Goal: Task Accomplishment & Management: Complete application form

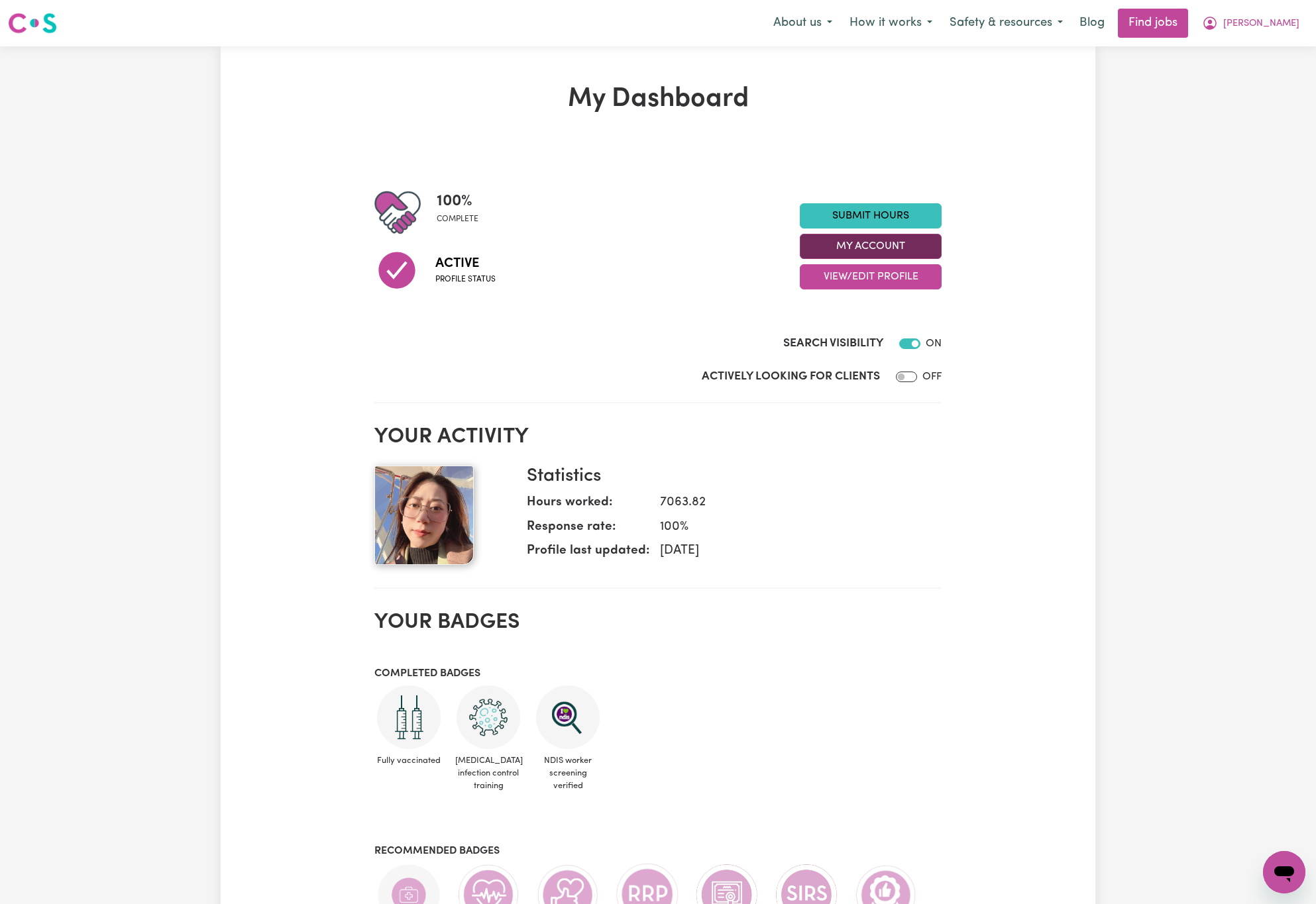
click at [903, 251] on button "My Account" at bounding box center [871, 247] width 142 height 25
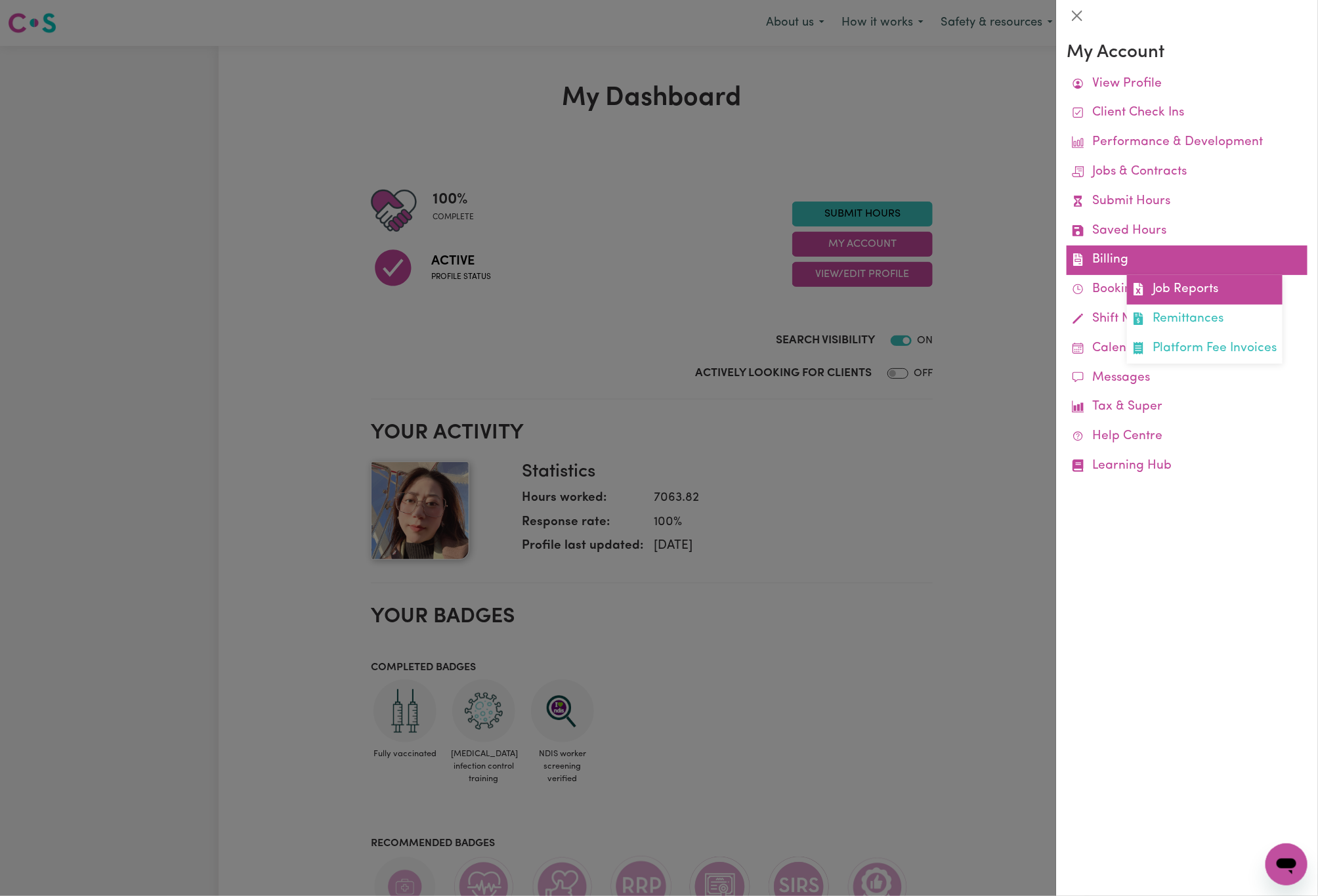
click at [1152, 300] on link "Job Reports" at bounding box center [1205, 290] width 155 height 30
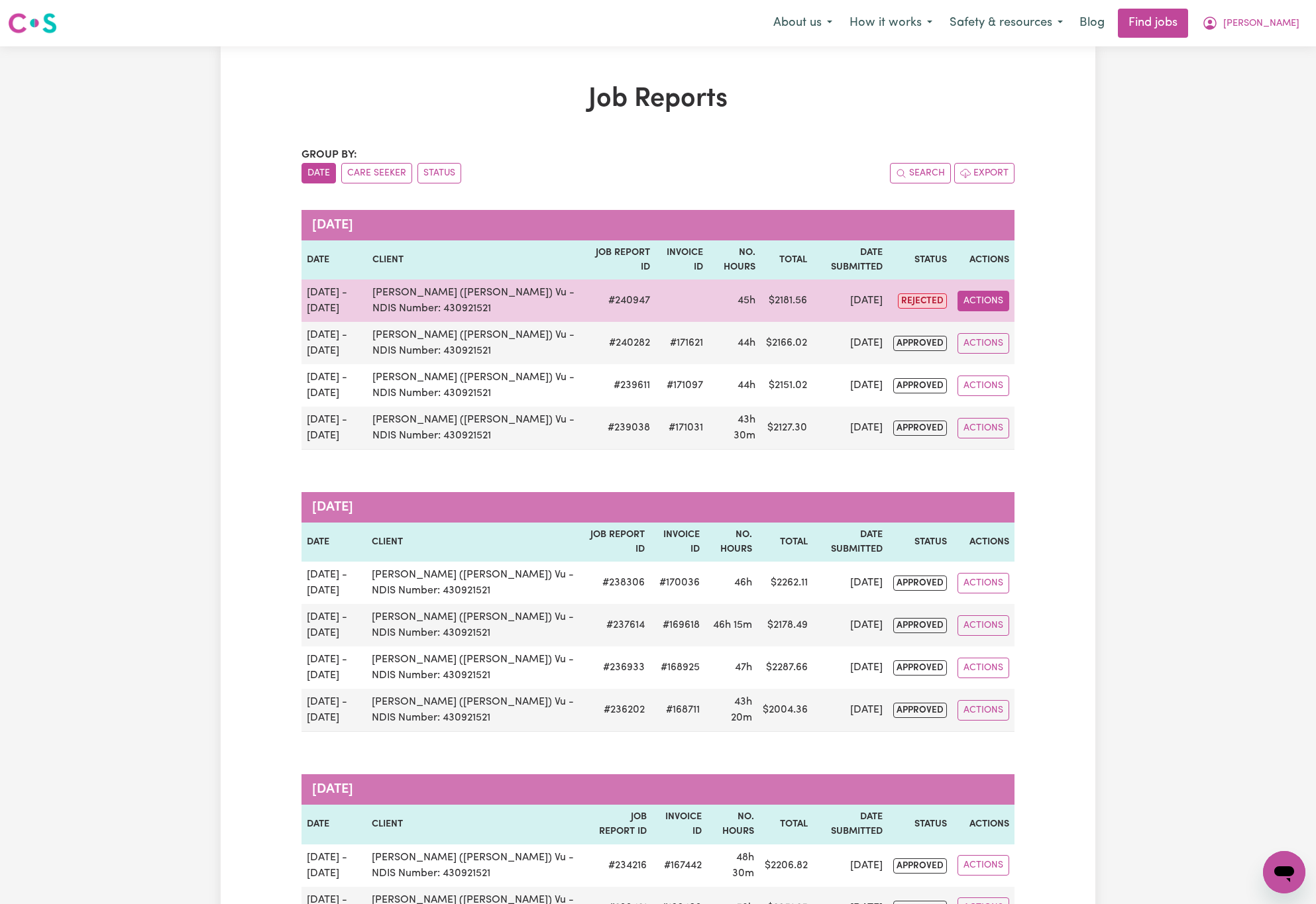
click at [994, 301] on button "Actions" at bounding box center [983, 301] width 52 height 21
click at [1016, 334] on link "View Job Report" at bounding box center [1015, 332] width 113 height 27
select select "pm"
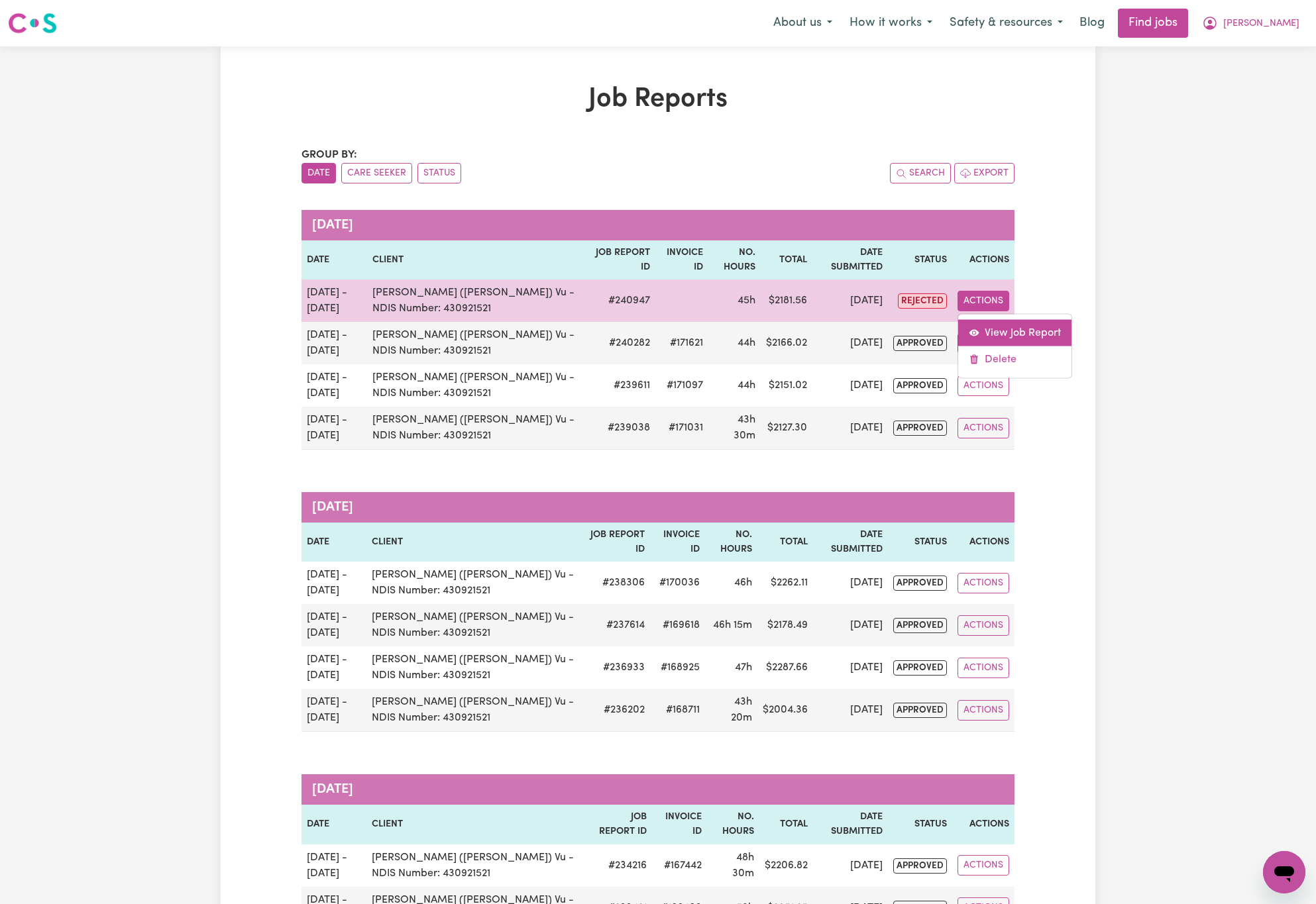
select select "pm"
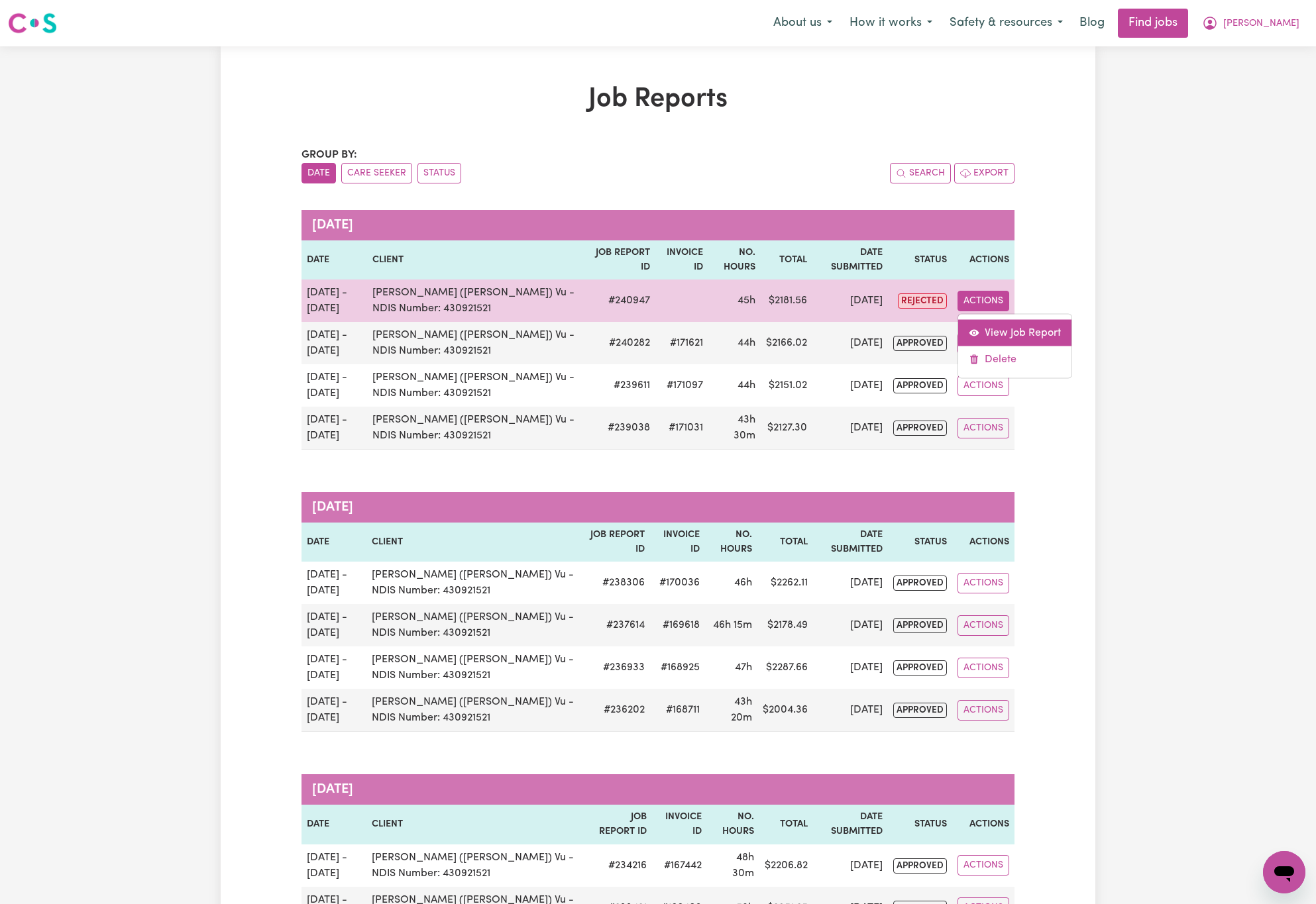
select select "pm"
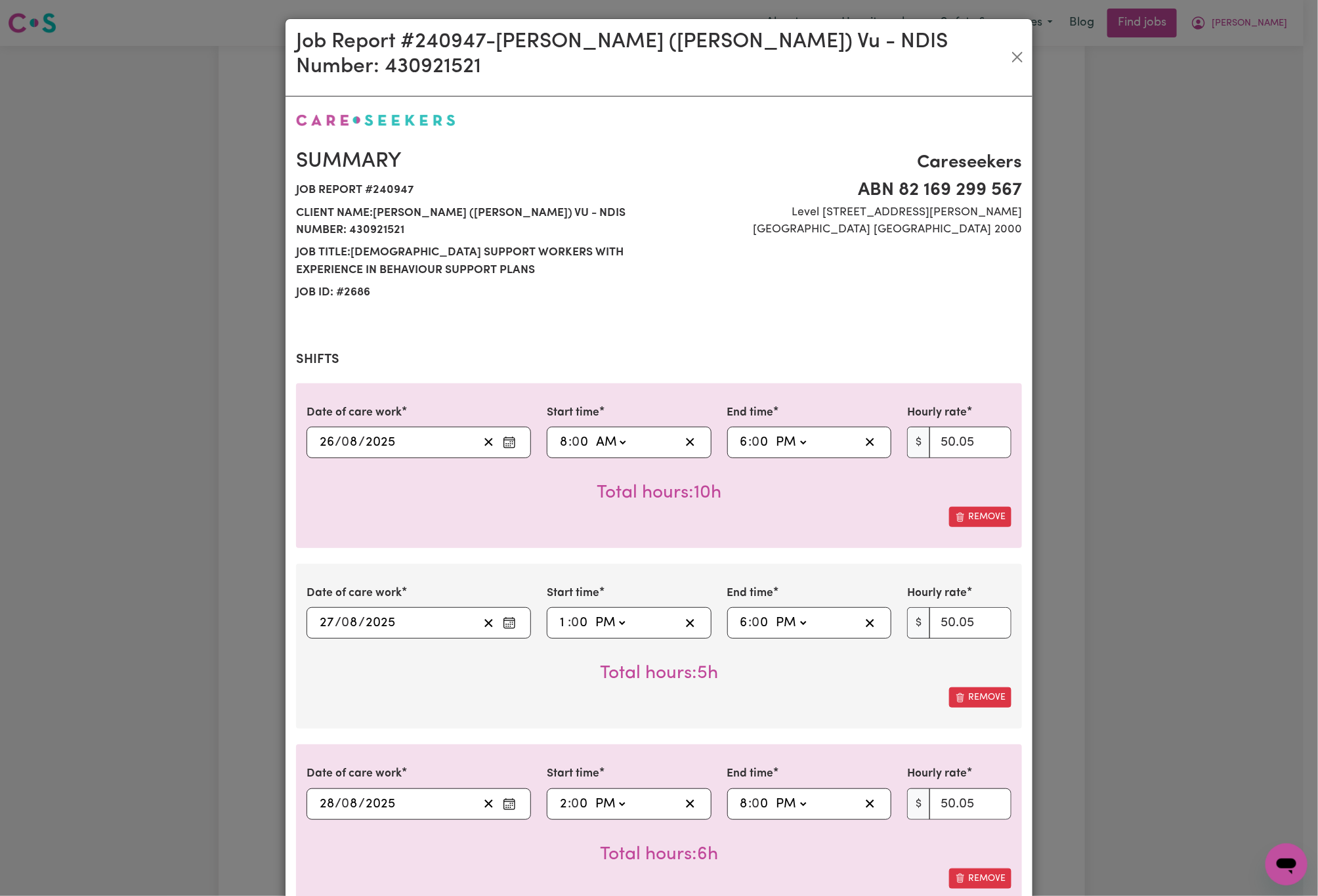
select select "50.05-Weekday"
select select "52.13-EveningCare"
select select "29.43-Overnight"
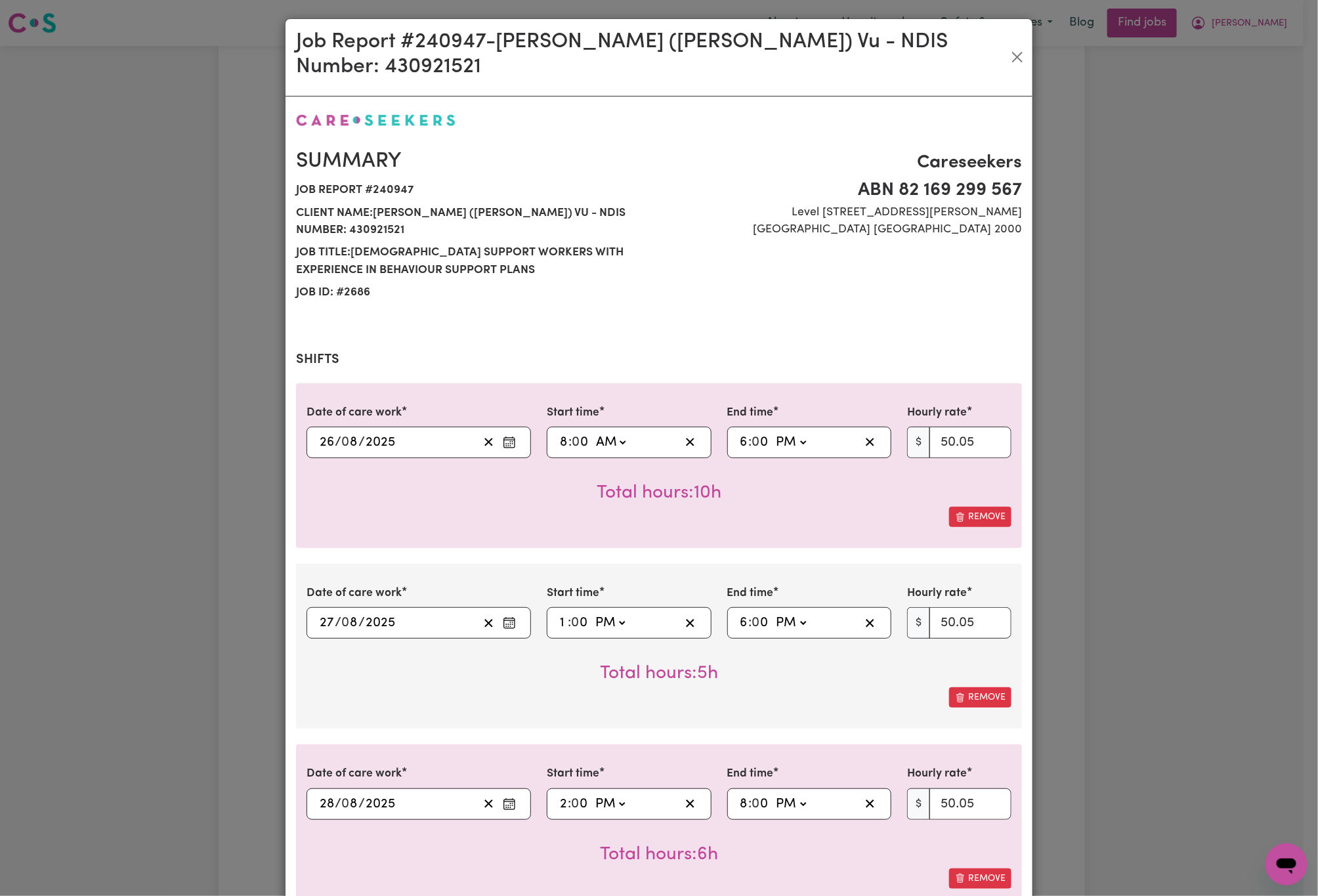
select select "50.05-Weekday"
select select "90.04-[DATE]"
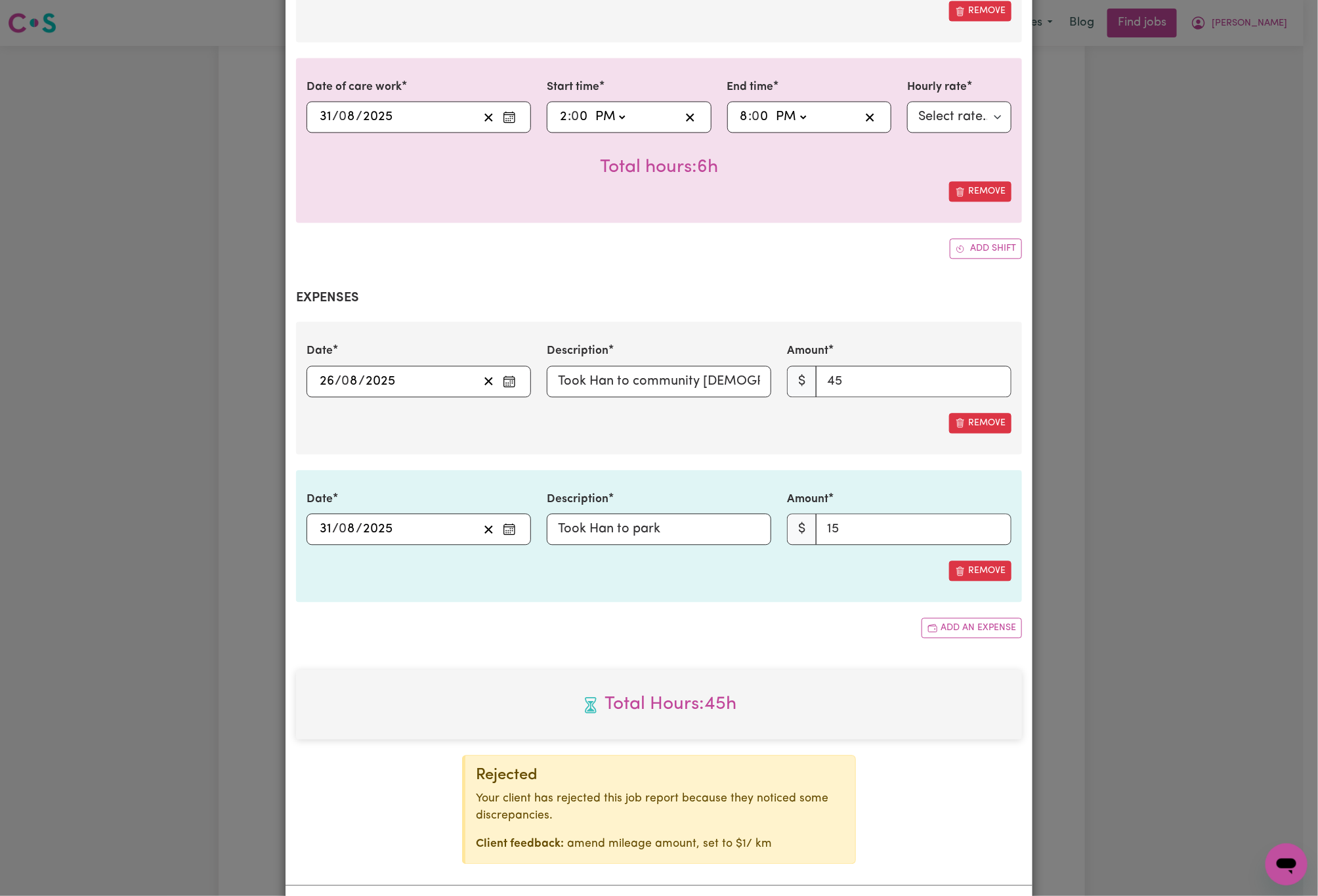
scroll to position [1442, 0]
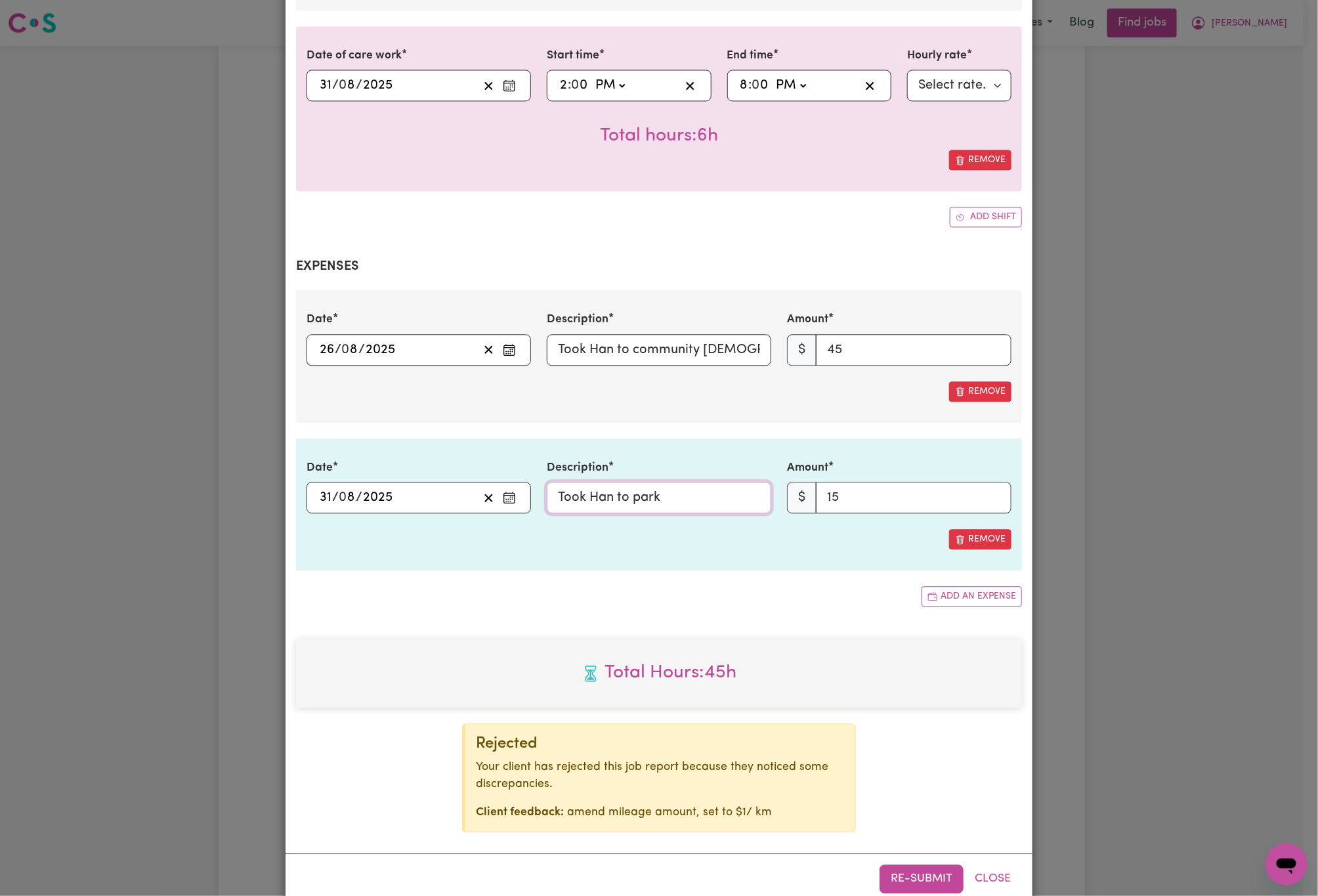
click at [699, 482] on input "Took Han to park" at bounding box center [659, 498] width 225 height 31
paste input "[Mileage @ $1/ km / 04_590_0125_6_1]"
type input "Took Han to park 15kms [Mileage @ $1/ km / 04_590_0125_6_1]"
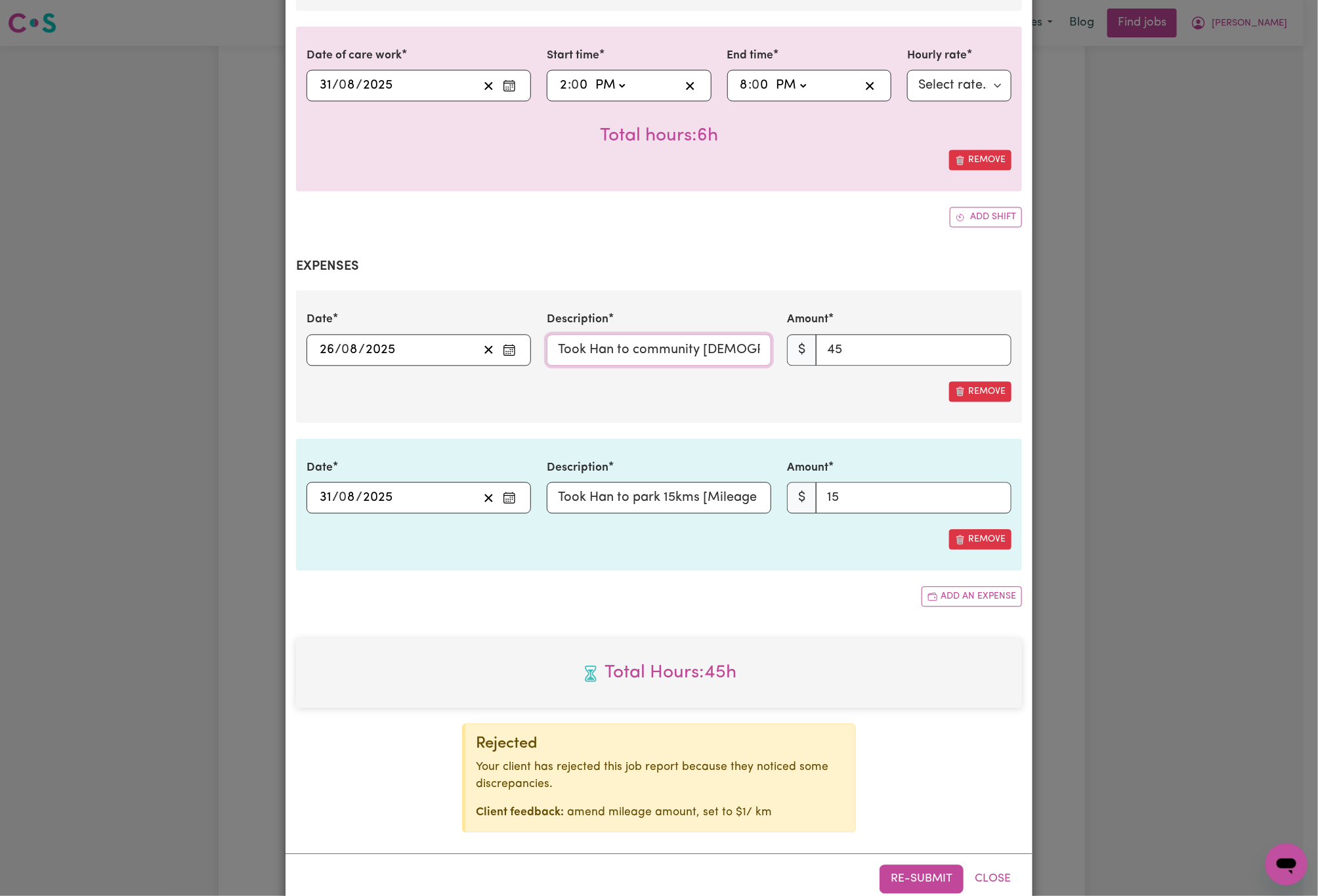
click at [754, 334] on input "Took Han to community [DEMOGRAPHIC_DATA]" at bounding box center [659, 350] width 225 height 31
paste input "[Mileage @ $1/ km / 04_590_0125_6_1]"
type input "Took Han to community [DEMOGRAPHIC_DATA] 45kms [Mileage @ $1/ km / 04_590_0125_…"
click at [916, 865] on button "Re-submit" at bounding box center [922, 879] width 84 height 29
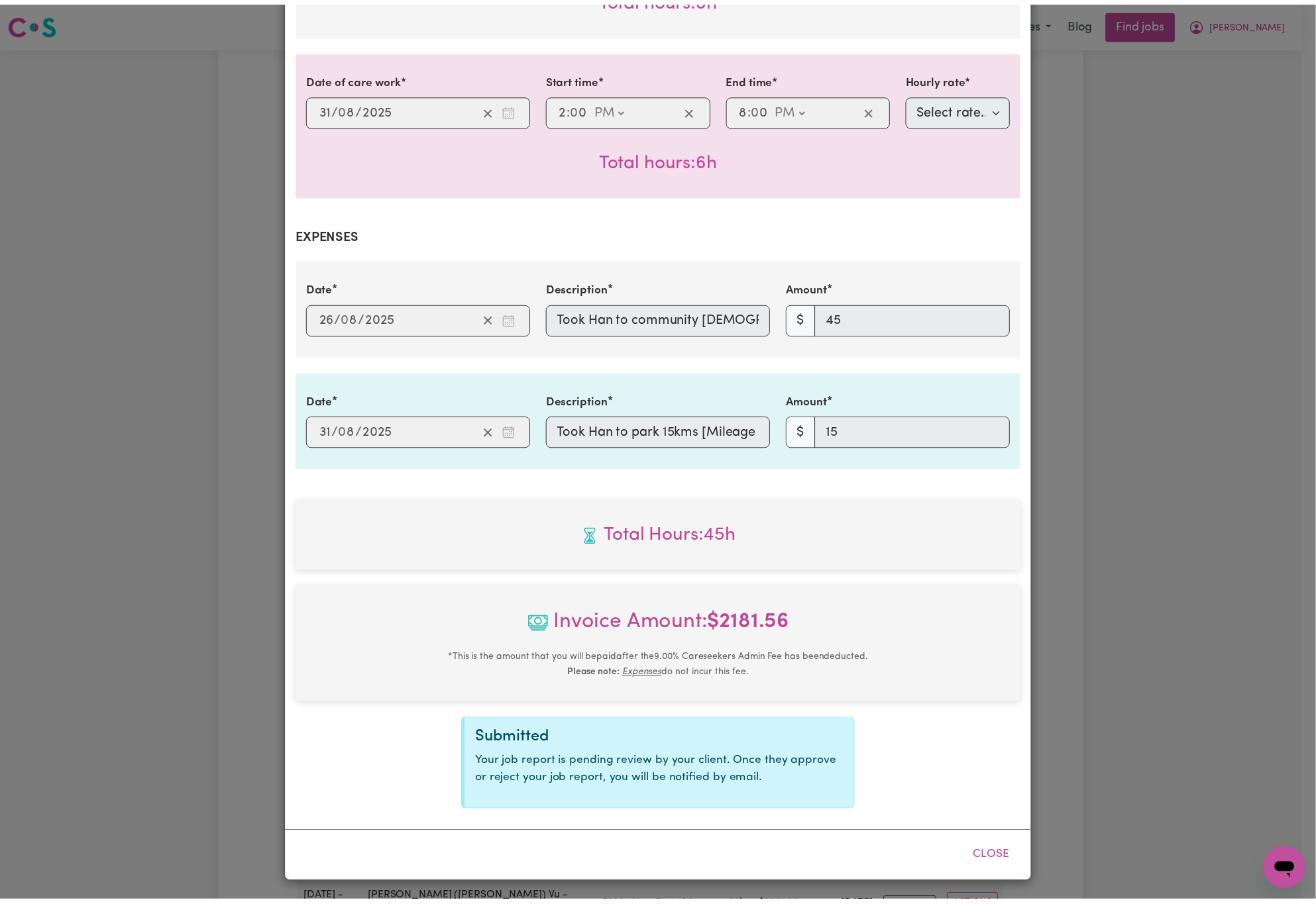
scroll to position [1272, 0]
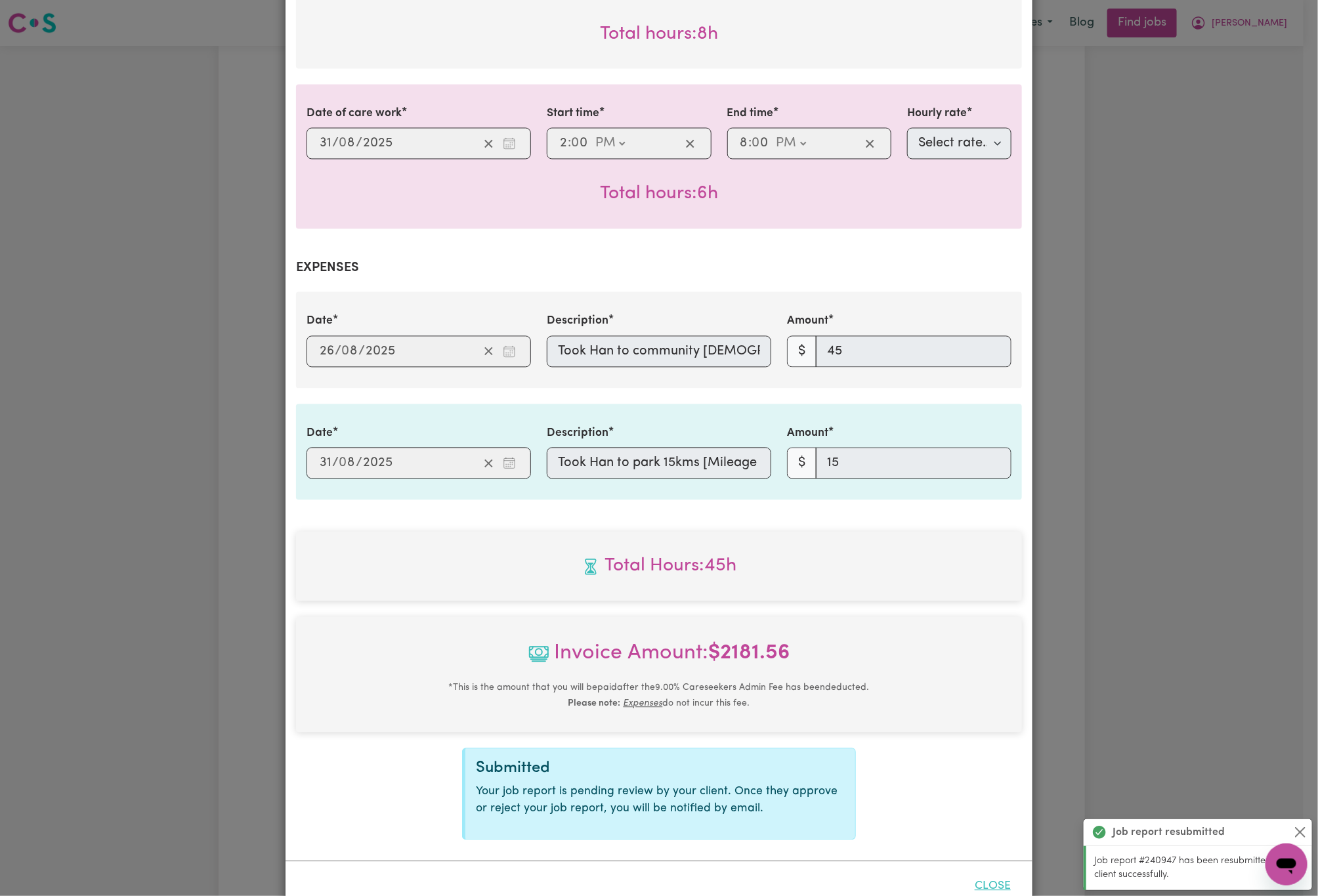
click at [991, 873] on button "Close" at bounding box center [993, 887] width 59 height 29
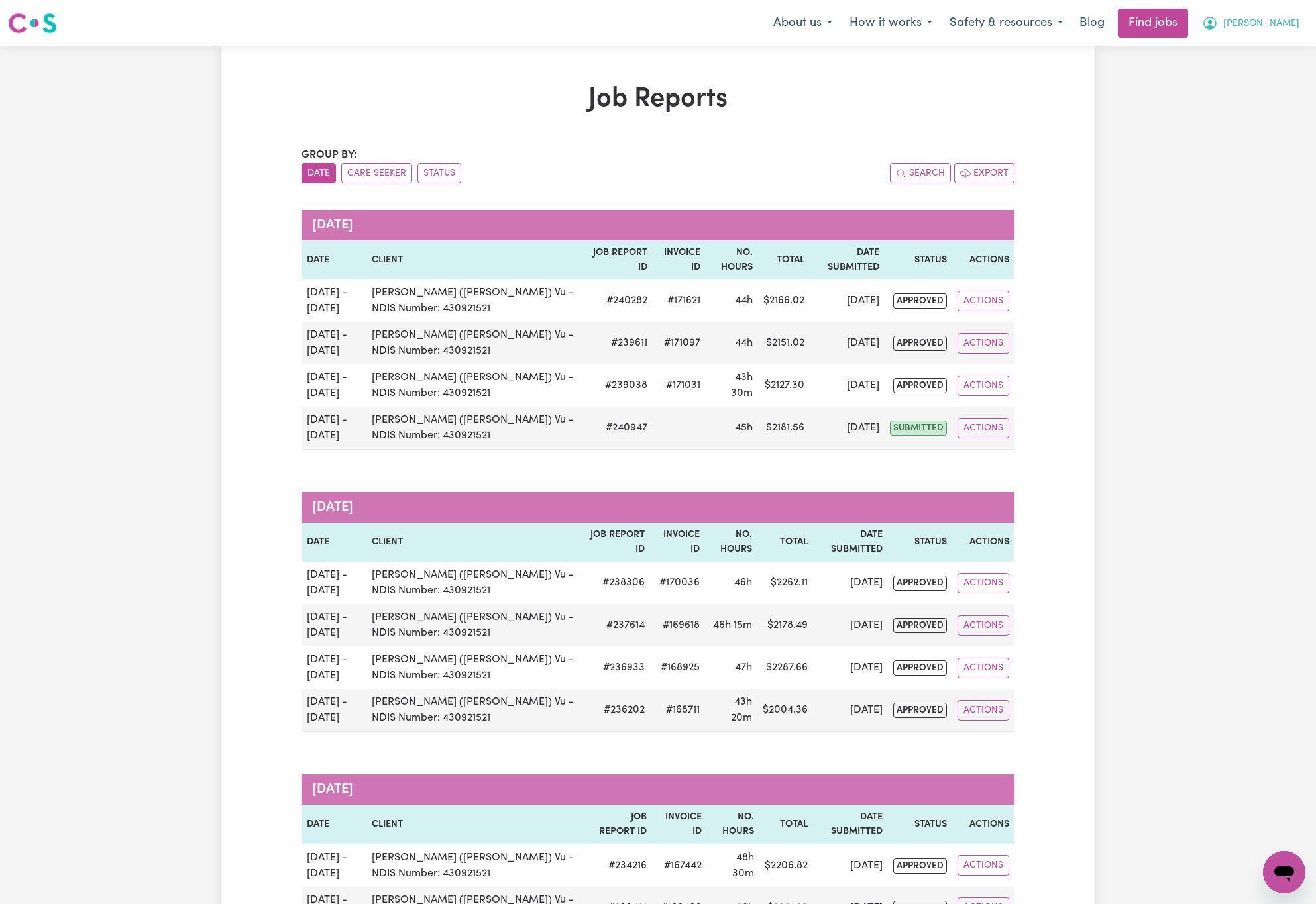
click at [1294, 16] on button "[PERSON_NAME]" at bounding box center [1251, 22] width 115 height 27
click at [1278, 98] on link "Logout" at bounding box center [1255, 102] width 105 height 25
